Goal: Transaction & Acquisition: Obtain resource

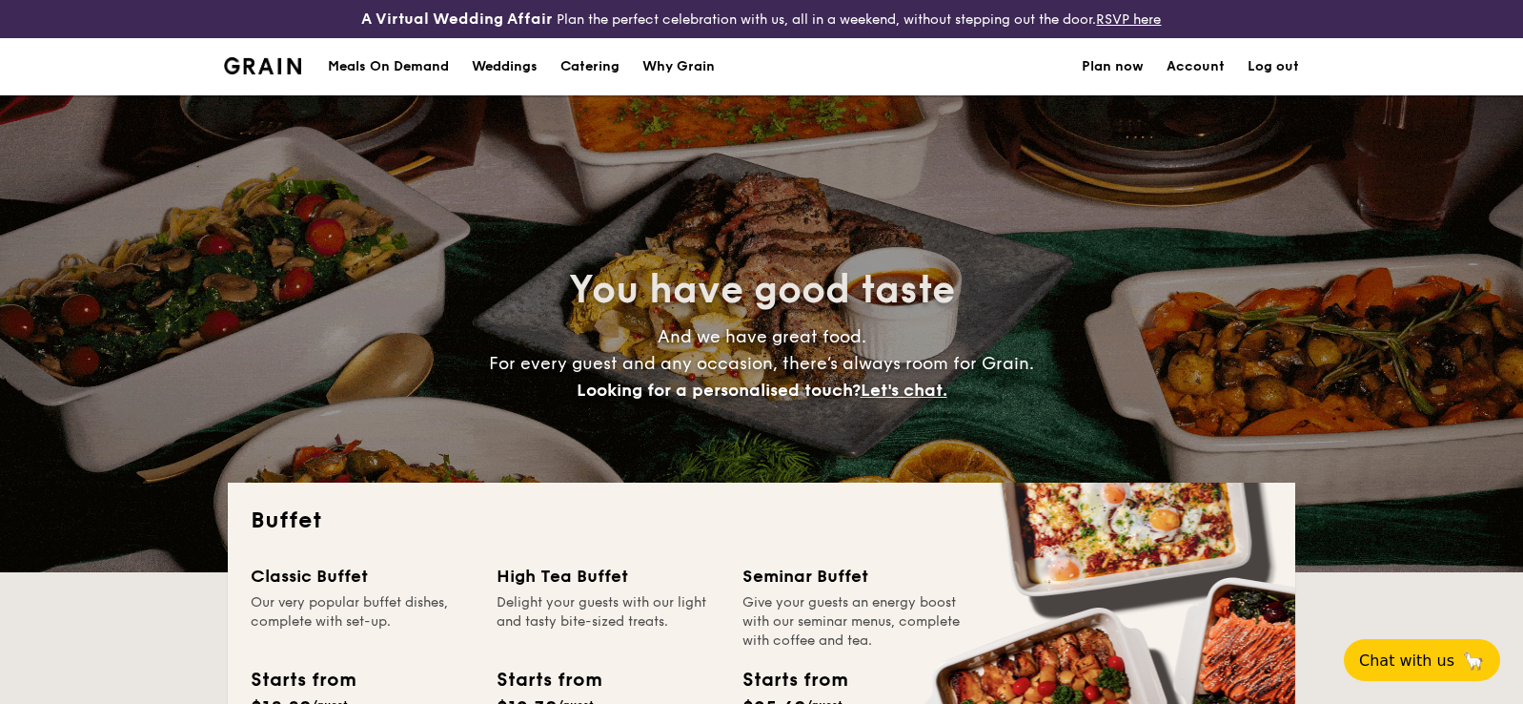
select select
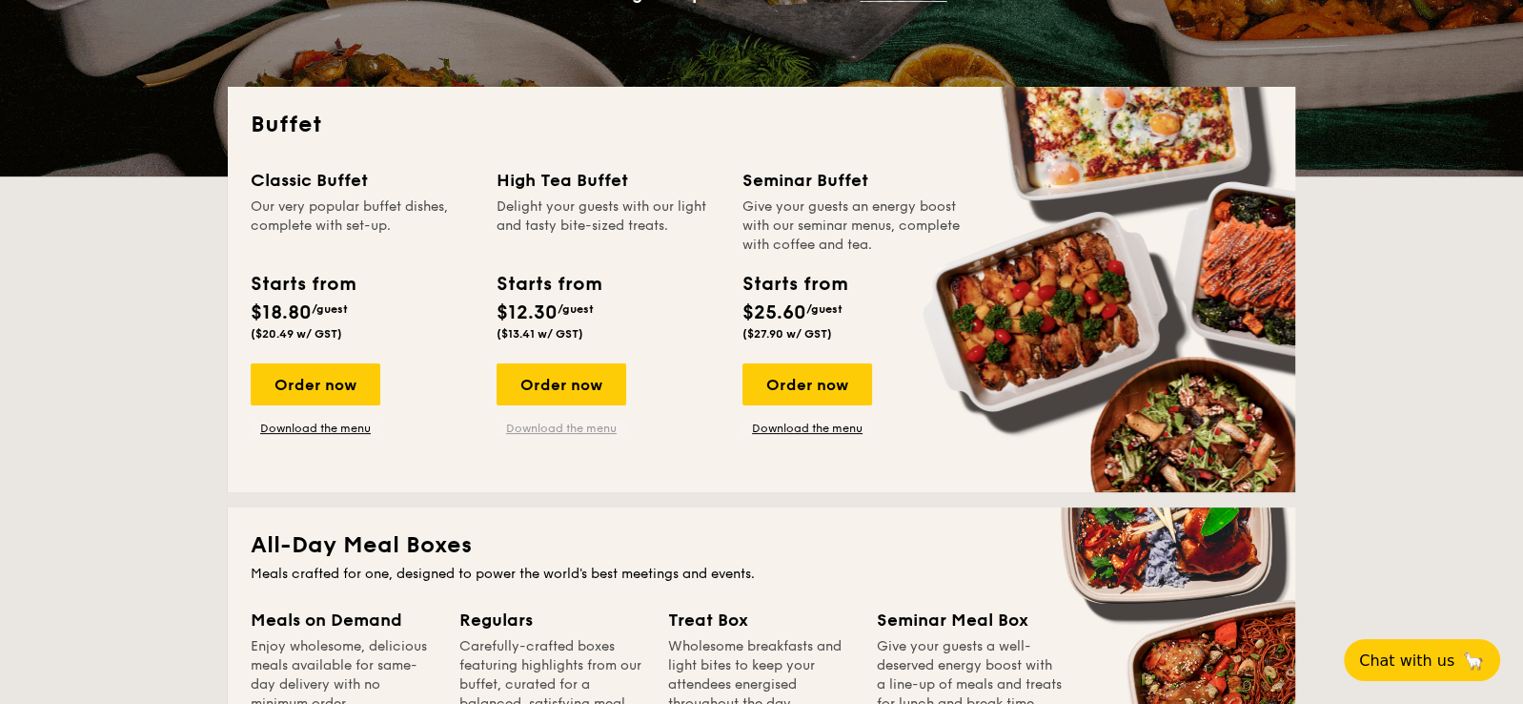
click at [572, 432] on link "Download the menu" at bounding box center [562, 427] width 130 height 15
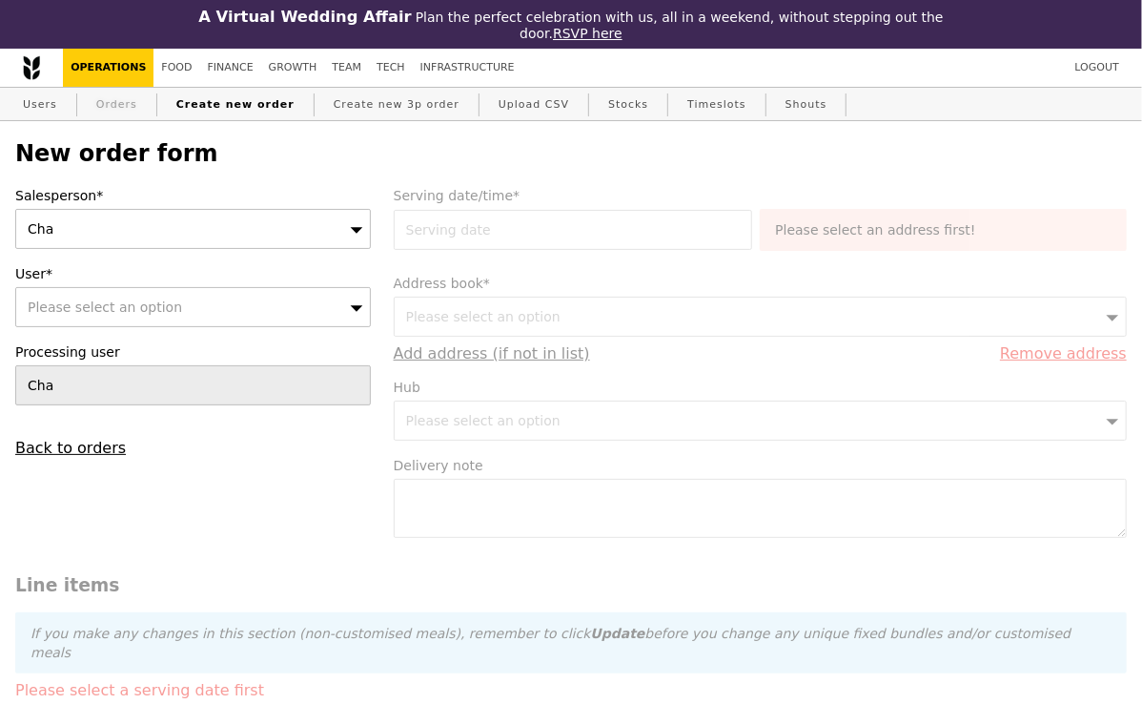
click at [134, 106] on link "Orders" at bounding box center [117, 105] width 56 height 34
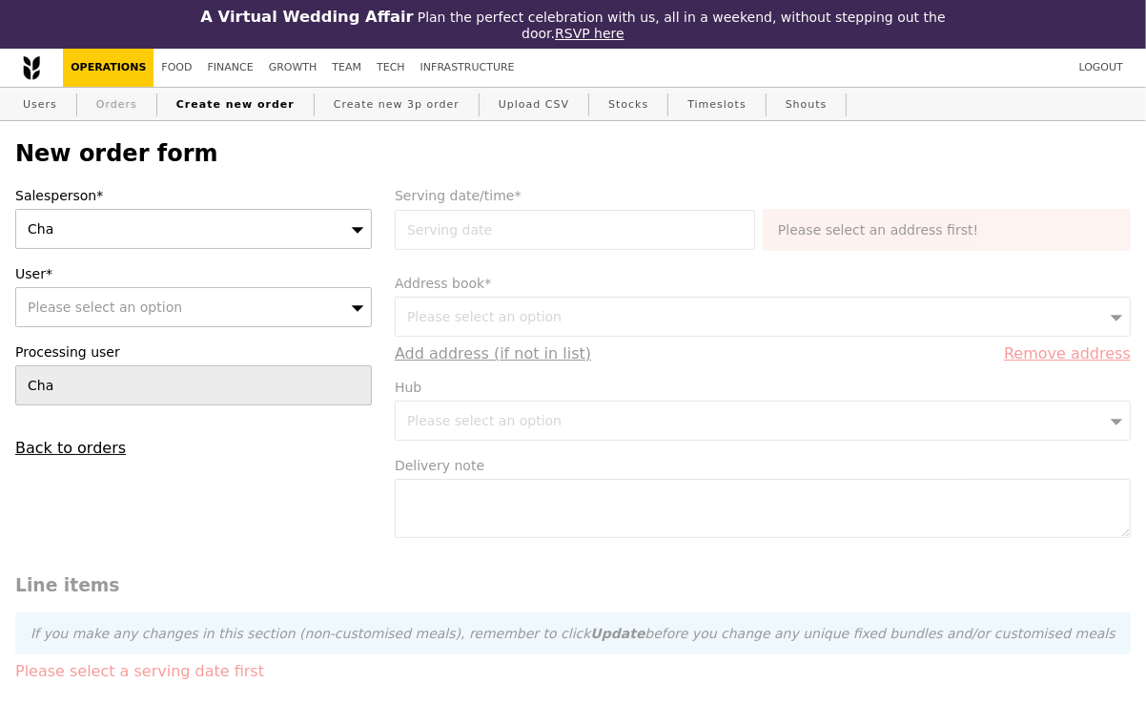
select select "100"
